Goal: Information Seeking & Learning: Understand process/instructions

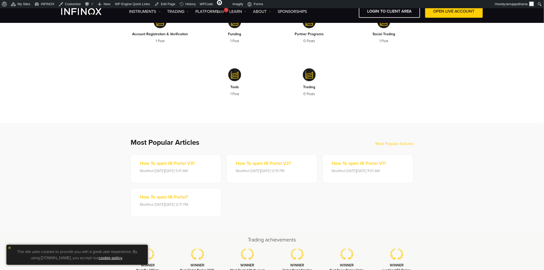
scroll to position [86, 0]
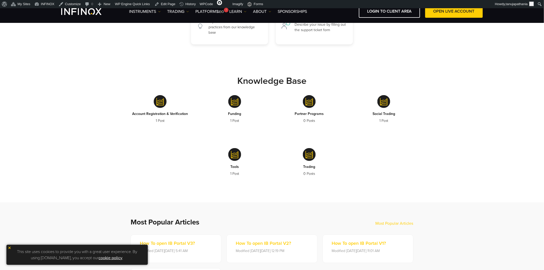
click at [160, 101] on img at bounding box center [160, 101] width 13 height 13
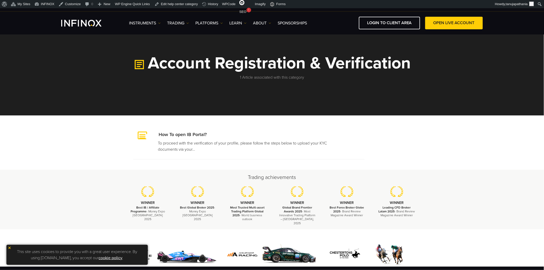
click at [422, 63] on div "Account Registration & Verification 1 Article associated with this category" at bounding box center [272, 68] width 309 height 26
click at [422, 64] on div "Account Registration & Verification 1 Article associated with this category" at bounding box center [272, 68] width 309 height 26
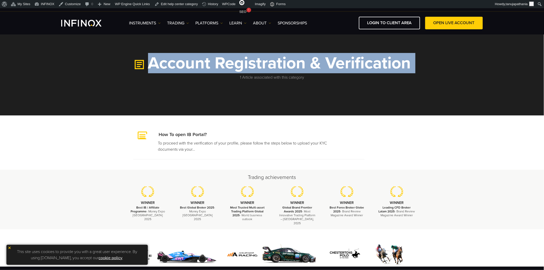
click at [422, 64] on div "Account Registration & Verification 1 Article associated with this category" at bounding box center [272, 68] width 309 height 26
click at [281, 66] on h1 "Account Registration & Verification" at bounding box center [272, 63] width 298 height 17
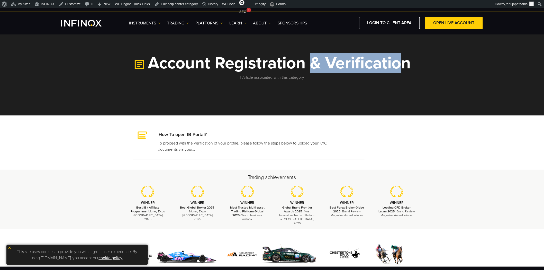
click at [281, 66] on h1 "Account Registration & Verification" at bounding box center [272, 63] width 298 height 17
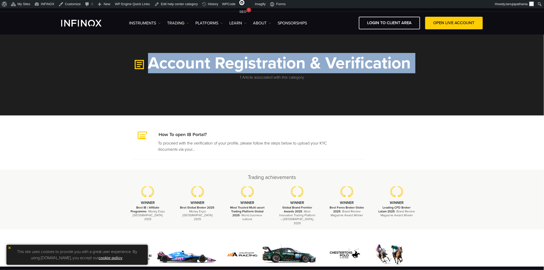
click at [281, 66] on h1 "Account Registration & Verification" at bounding box center [272, 63] width 298 height 17
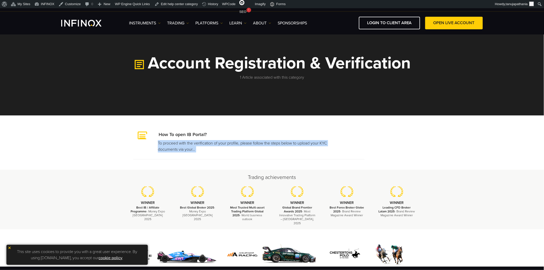
drag, startPoint x: 239, startPoint y: 135, endPoint x: 233, endPoint y: 165, distance: 30.2
click at [235, 165] on body "IX PARTNERS IXO PRIME JOIN OUR MAILING LIST Never Miss a Trading Opportunity wi…" at bounding box center [272, 204] width 544 height 409
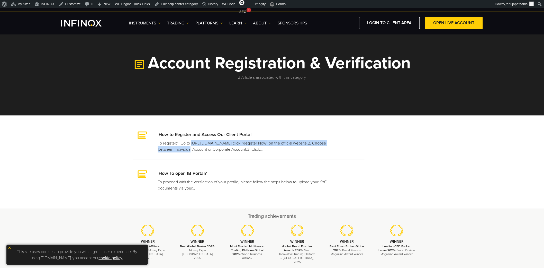
drag, startPoint x: 158, startPoint y: 144, endPoint x: 313, endPoint y: 144, distance: 154.6
click at [313, 144] on p "To register:1. Go to https://myaccount.infinox.com/register/or click "Register …" at bounding box center [249, 146] width 182 height 12
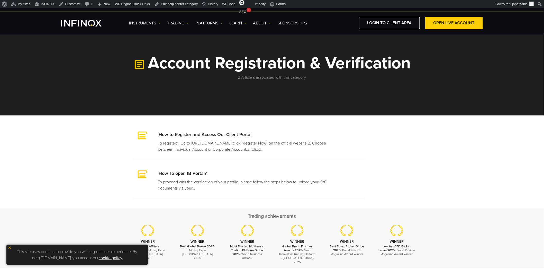
click at [300, 155] on li "How to Register and Access Our Client Portal To register:1. Go to https://myacc…" at bounding box center [249, 143] width 232 height 34
drag, startPoint x: 302, startPoint y: 148, endPoint x: 154, endPoint y: 133, distance: 148.2
click at [154, 133] on li "How to Register and Access Our Client Portal To register:1. Go to https://myacc…" at bounding box center [249, 143] width 232 height 34
click at [229, 140] on li "How to Register and Access Our Client Portal To register:1. Go to https://myacc…" at bounding box center [249, 143] width 232 height 34
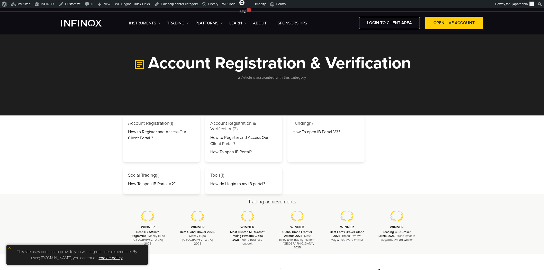
click at [143, 123] on h3 "Account Registration (1)" at bounding box center [161, 124] width 67 height 6
click at [299, 124] on h3 "Funding (1)" at bounding box center [326, 124] width 67 height 6
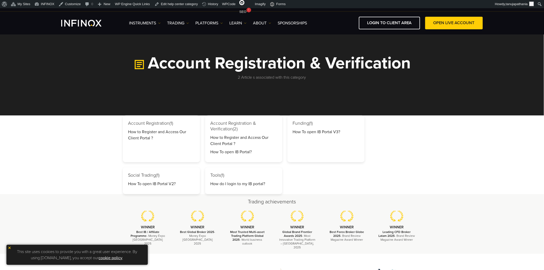
click at [299, 124] on h3 "Funding (1)" at bounding box center [326, 124] width 67 height 6
click at [215, 175] on h3 "Tools (1)" at bounding box center [243, 176] width 67 height 6
click at [287, 178] on div "Account Registration (1) How to Register and Access Our Client Portal ? Account…" at bounding box center [272, 155] width 298 height 79
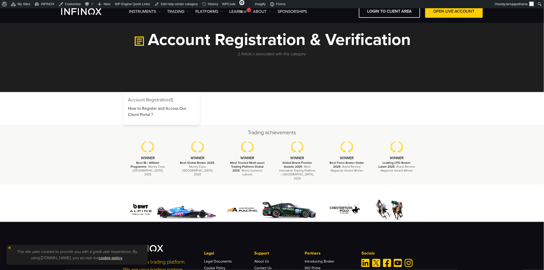
scroll to position [29, 0]
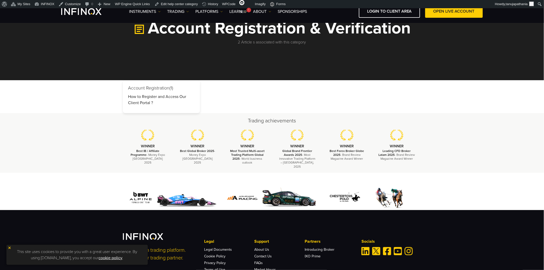
drag, startPoint x: 129, startPoint y: 87, endPoint x: 178, endPoint y: 87, distance: 48.6
click at [178, 87] on h3 "Account Registration (1)" at bounding box center [161, 88] width 67 height 6
click at [194, 89] on h3 "Account Registration (1)" at bounding box center [161, 88] width 67 height 6
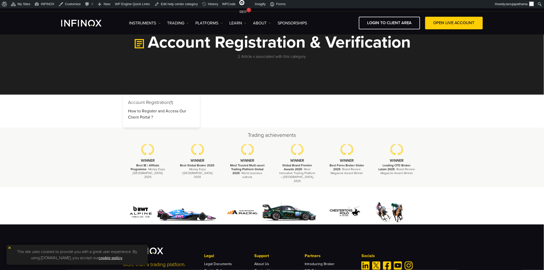
scroll to position [0, 0]
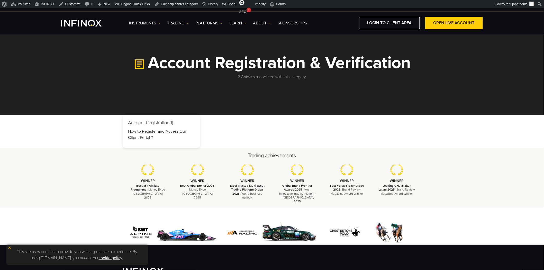
drag, startPoint x: 129, startPoint y: 123, endPoint x: 181, endPoint y: 123, distance: 51.5
click at [181, 123] on h3 "Account Registration (1)" at bounding box center [161, 123] width 67 height 6
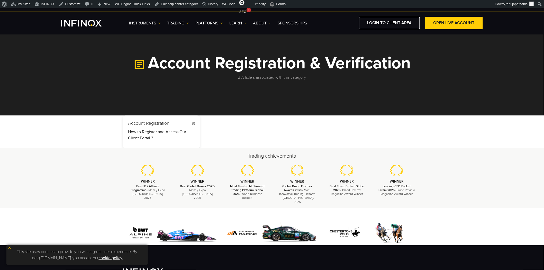
click at [223, 130] on div "Account Registration (1) How to Register and Access Our Client Portal ?" at bounding box center [272, 132] width 298 height 33
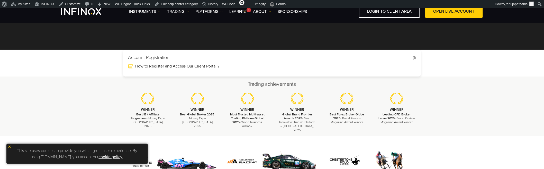
scroll to position [29, 0]
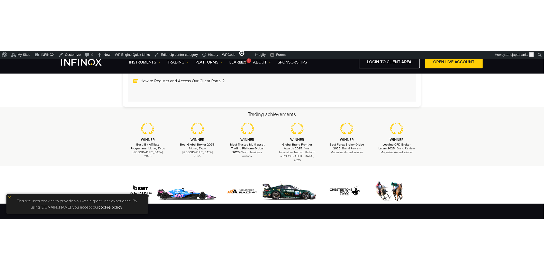
scroll to position [31, 0]
